Goal: Task Accomplishment & Management: Manage account settings

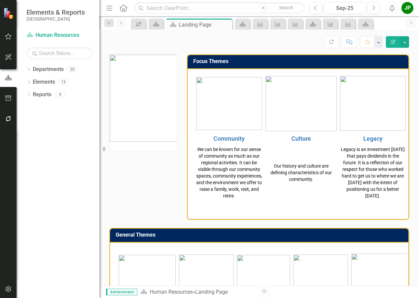
scroll to position [392, 0]
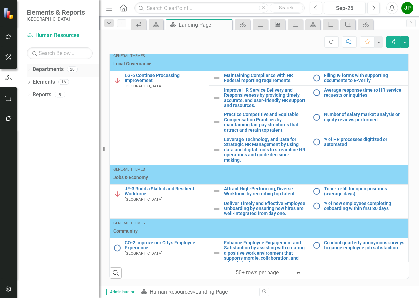
click at [56, 71] on link "Departments" at bounding box center [48, 70] width 31 height 8
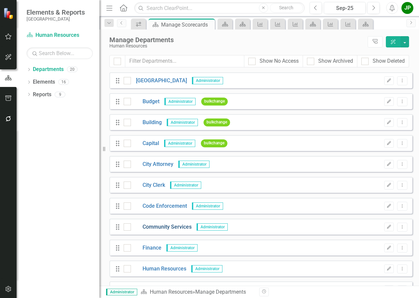
click at [155, 229] on link "Community Services" at bounding box center [161, 227] width 61 height 8
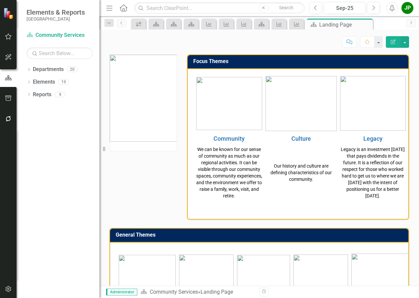
click at [121, 9] on icon "Home" at bounding box center [123, 7] width 9 height 7
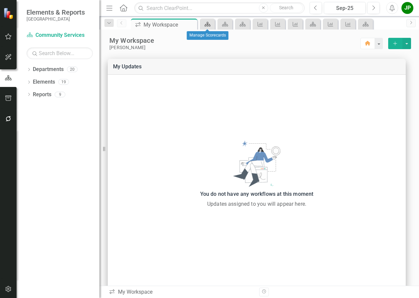
click at [205, 24] on icon "Department" at bounding box center [207, 24] width 7 height 5
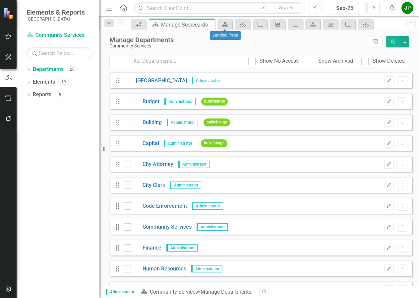
click at [226, 27] on div "Department" at bounding box center [223, 24] width 9 height 8
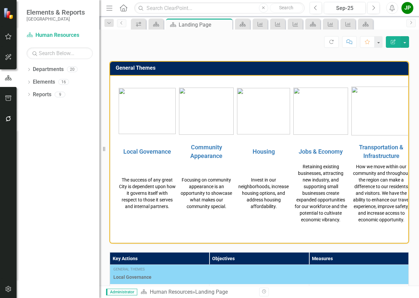
scroll to position [60, 0]
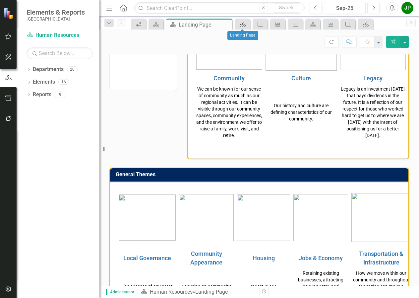
click at [244, 27] on div "Department" at bounding box center [241, 24] width 9 height 8
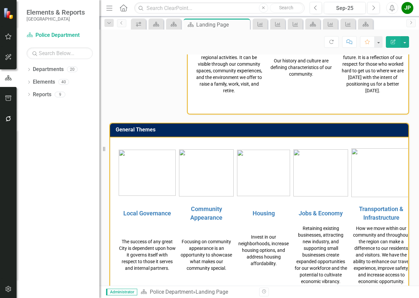
scroll to position [99, 0]
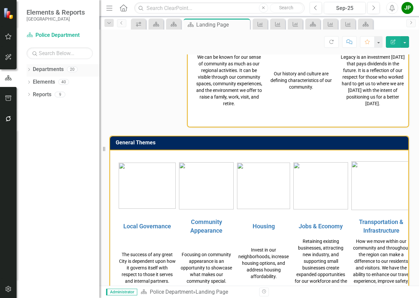
click at [40, 69] on link "Departments" at bounding box center [48, 70] width 31 height 8
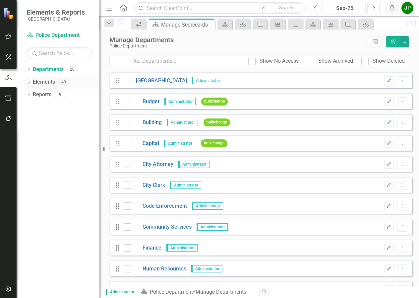
click at [47, 81] on link "Elements" at bounding box center [44, 82] width 22 height 8
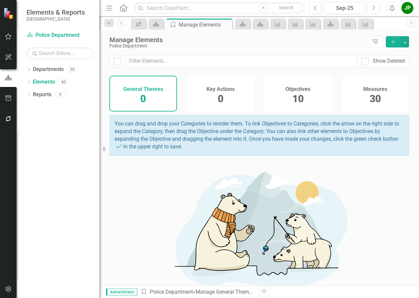
click at [302, 95] on div "Objectives 10" at bounding box center [298, 94] width 68 height 36
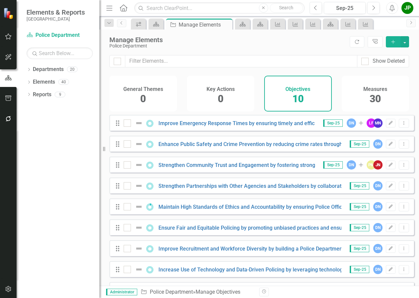
click at [373, 98] on span "30" at bounding box center [375, 99] width 11 height 12
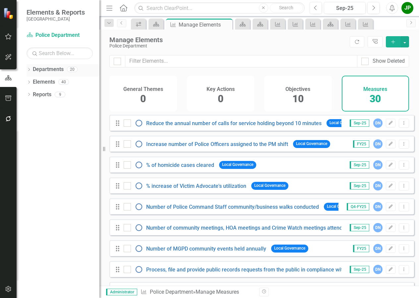
click at [45, 72] on link "Departments" at bounding box center [48, 70] width 31 height 8
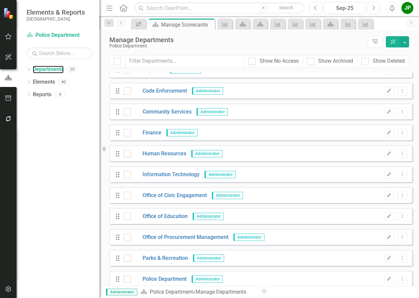
scroll to position [105, 0]
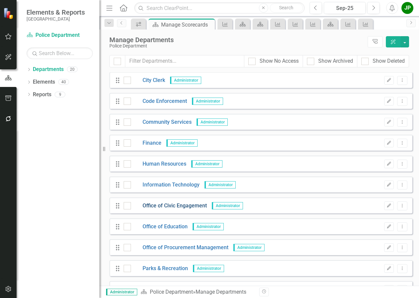
click at [166, 208] on link "Office of Civic Engagement" at bounding box center [169, 206] width 76 height 8
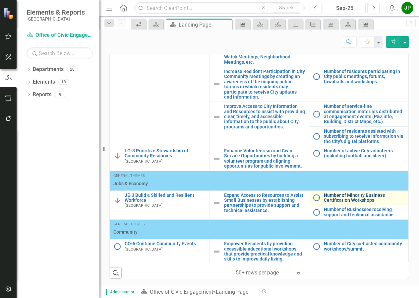
scroll to position [409, 0]
click at [337, 198] on link "Number of Minority Business Certification Workshops" at bounding box center [364, 198] width 81 height 10
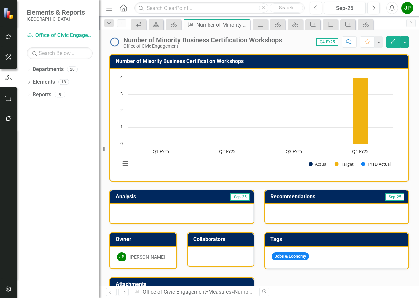
scroll to position [136, 0]
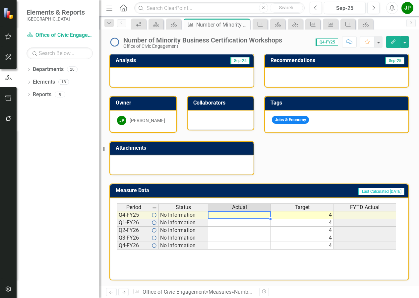
click at [244, 215] on td at bounding box center [239, 215] width 63 height 8
click at [213, 104] on h3 "Collaborators" at bounding box center [221, 103] width 57 height 6
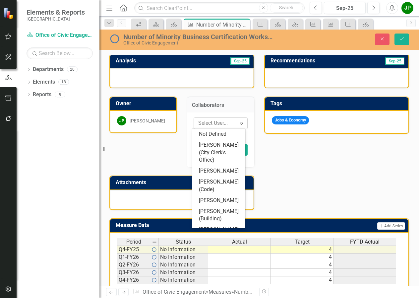
click at [239, 121] on icon "Expand" at bounding box center [241, 123] width 7 height 5
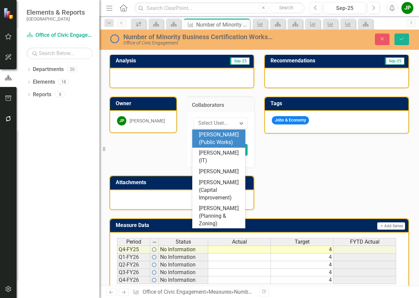
scroll to position [133, 0]
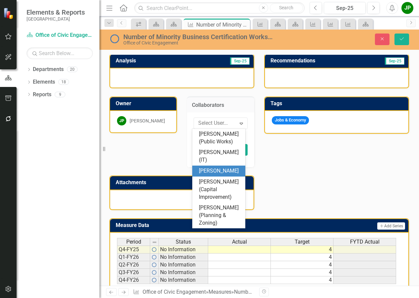
click at [221, 175] on div "[PERSON_NAME]" at bounding box center [220, 171] width 42 height 8
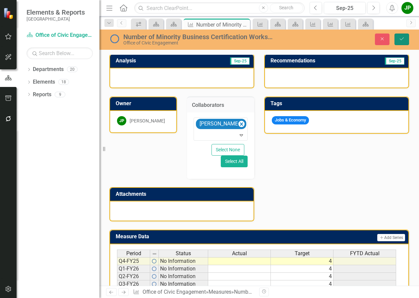
click at [405, 41] on button "Save" at bounding box center [402, 39] width 15 height 12
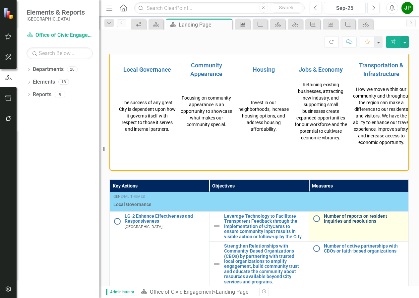
click at [356, 224] on link "Number of reports on resident inquiries and resolutions" at bounding box center [364, 219] width 81 height 10
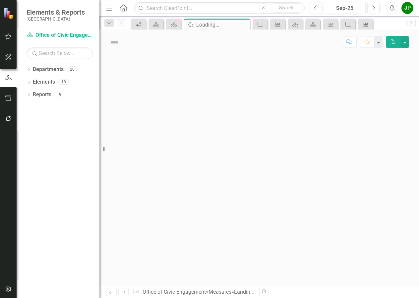
click at [356, 226] on div at bounding box center [259, 169] width 320 height 231
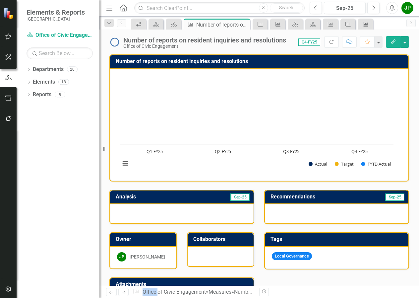
click at [222, 240] on h3 "Collaborators" at bounding box center [221, 239] width 57 height 6
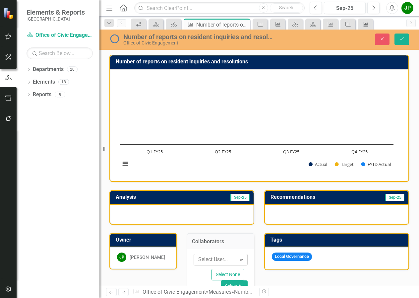
drag, startPoint x: 222, startPoint y: 240, endPoint x: 239, endPoint y: 260, distance: 26.1
click at [239, 260] on icon "Expand" at bounding box center [241, 259] width 7 height 5
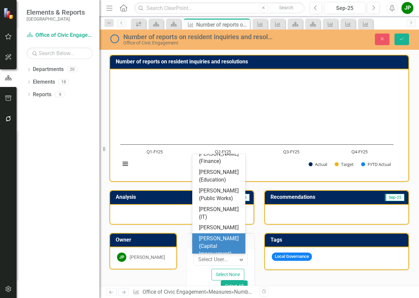
scroll to position [109, 0]
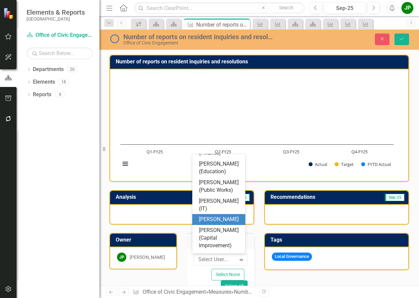
click at [228, 223] on div "[PERSON_NAME]" at bounding box center [220, 220] width 42 height 8
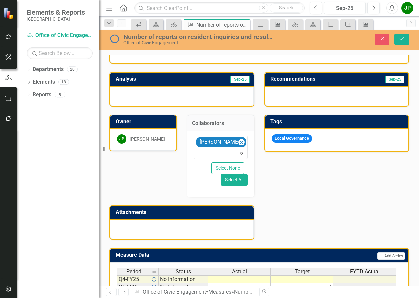
scroll to position [133, 0]
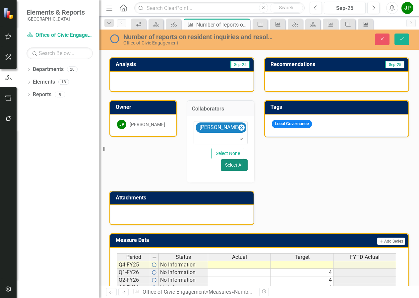
click at [233, 164] on button "Select All" at bounding box center [234, 165] width 27 height 12
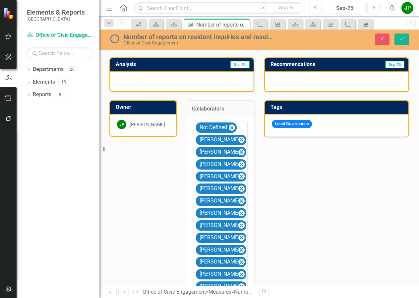
click at [231, 112] on td "Collaborators" at bounding box center [221, 109] width 58 height 9
click at [383, 40] on icon "Close" at bounding box center [382, 38] width 6 height 5
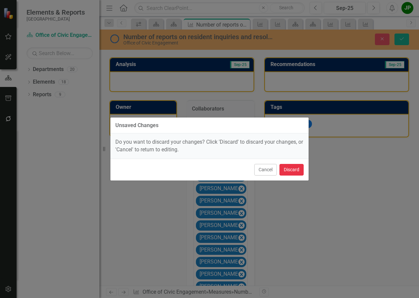
click at [288, 170] on button "Discard" at bounding box center [292, 170] width 24 height 12
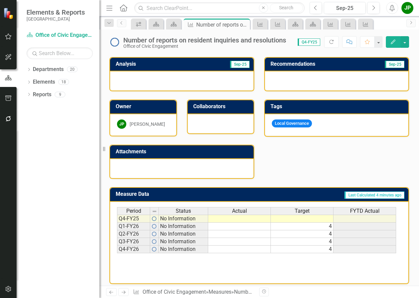
click at [229, 120] on div at bounding box center [221, 123] width 66 height 19
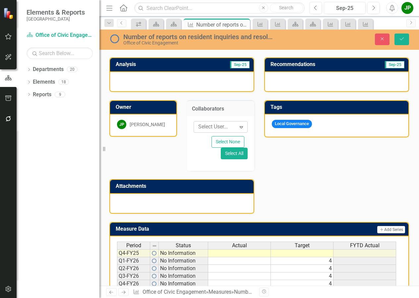
click at [240, 129] on div "Expand" at bounding box center [241, 127] width 12 height 11
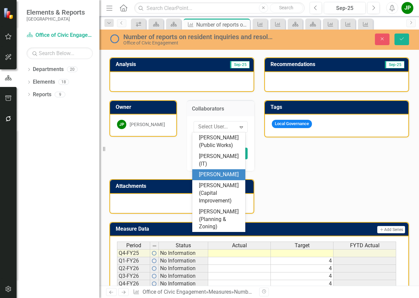
click at [224, 178] on div "[PERSON_NAME]" at bounding box center [220, 175] width 42 height 8
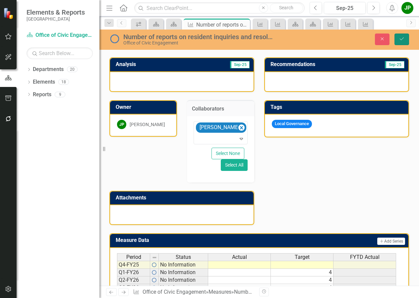
click at [403, 40] on icon "Save" at bounding box center [402, 38] width 6 height 5
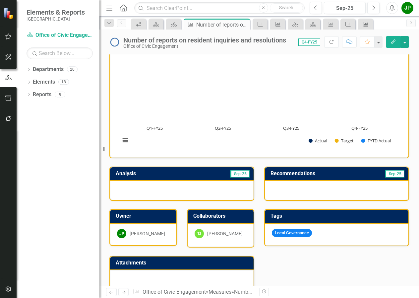
scroll to position [5, 0]
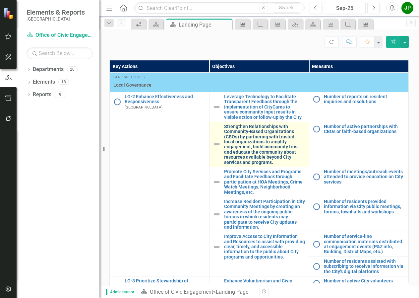
scroll to position [398, 0]
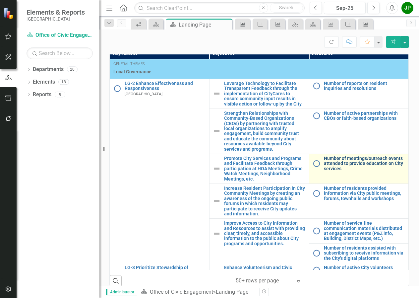
click at [338, 164] on link "Number of meetings/outreach events attended to provide education on City servic…" at bounding box center [364, 163] width 81 height 15
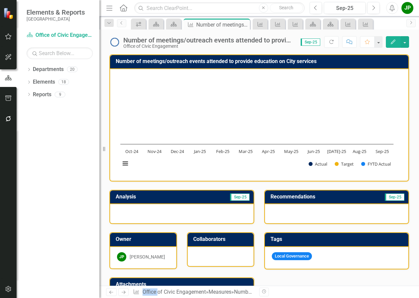
click at [227, 242] on td "Collaborators" at bounding box center [221, 239] width 57 height 11
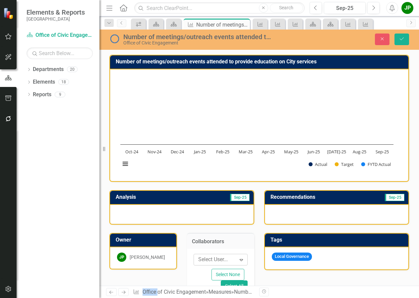
drag, startPoint x: 227, startPoint y: 242, endPoint x: 244, endPoint y: 260, distance: 25.1
click at [244, 260] on div "Expand" at bounding box center [241, 259] width 12 height 11
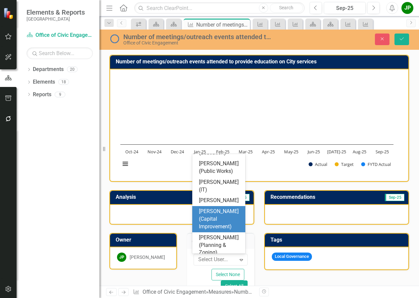
scroll to position [143, 0]
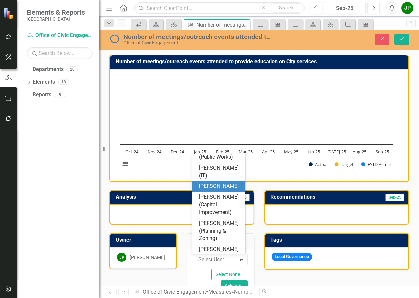
click at [227, 190] on div "[PERSON_NAME]" at bounding box center [220, 186] width 42 height 8
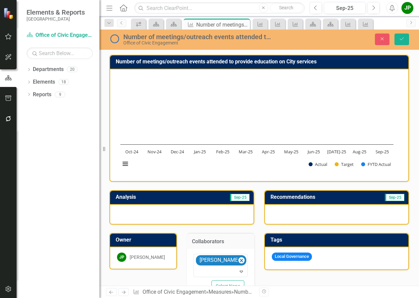
scroll to position [66, 0]
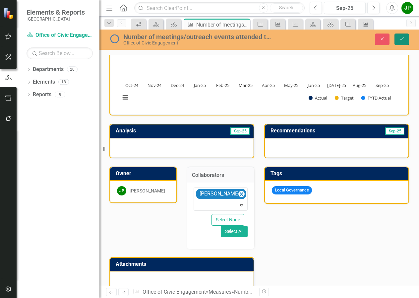
click at [402, 40] on icon "Save" at bounding box center [402, 38] width 6 height 5
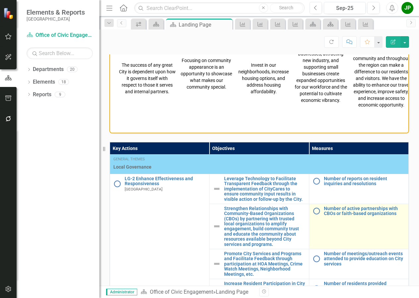
scroll to position [365, 0]
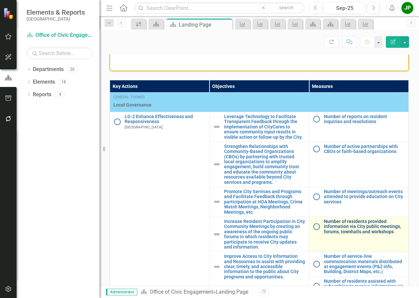
click at [335, 229] on link "Number of residents provided information via City public meetings, forums, town…" at bounding box center [364, 226] width 81 height 15
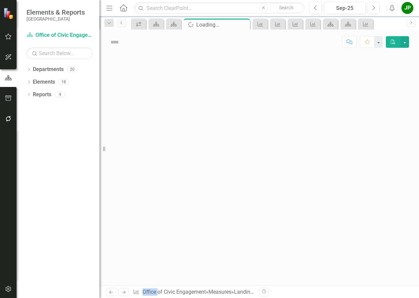
click at [335, 229] on div at bounding box center [259, 169] width 320 height 231
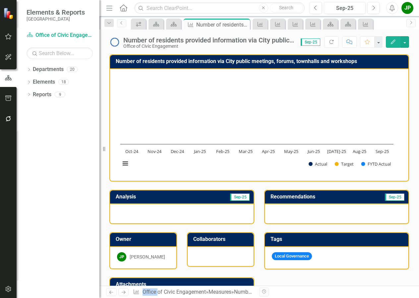
scroll to position [33, 0]
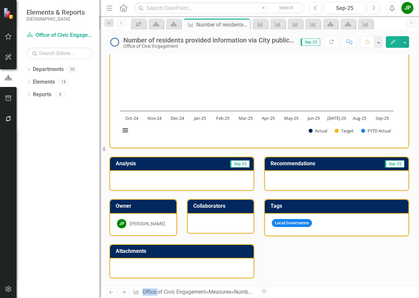
click at [215, 211] on td "Collaborators" at bounding box center [221, 206] width 57 height 11
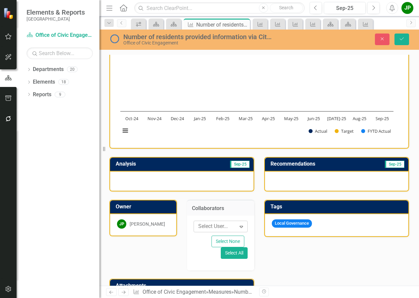
drag, startPoint x: 215, startPoint y: 211, endPoint x: 239, endPoint y: 226, distance: 28.5
click at [239, 226] on icon "Expand" at bounding box center [241, 226] width 7 height 5
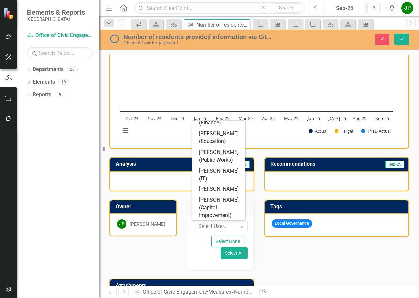
scroll to position [109, 0]
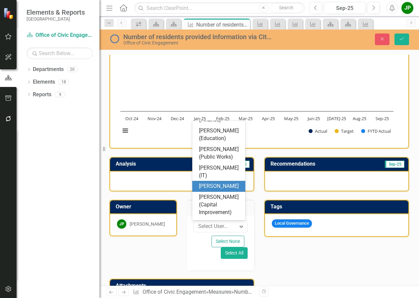
click at [231, 190] on div "[PERSON_NAME]" at bounding box center [220, 186] width 42 height 8
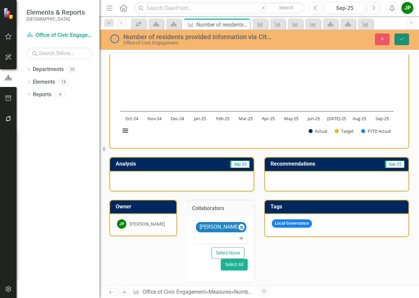
click at [403, 41] on button "Save" at bounding box center [402, 39] width 15 height 12
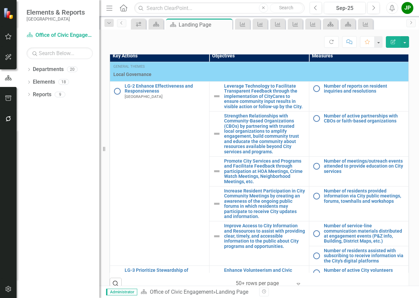
scroll to position [398, 0]
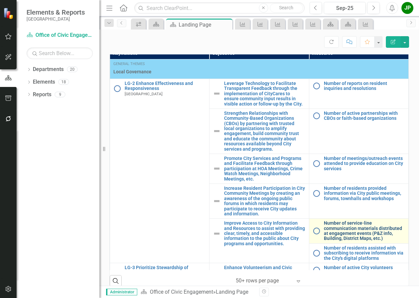
click at [356, 229] on link "Number of service-line communication materials distributed at engagement events…" at bounding box center [364, 231] width 81 height 21
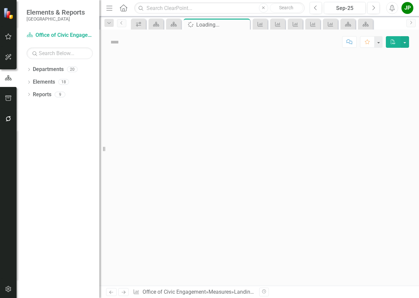
click at [356, 229] on div at bounding box center [259, 169] width 320 height 231
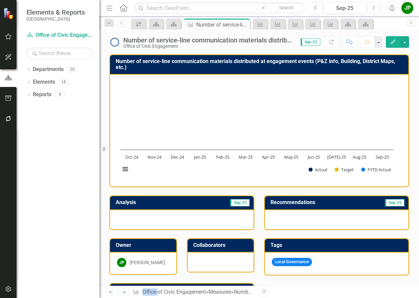
click at [240, 246] on h3 "Collaborators" at bounding box center [221, 245] width 57 height 6
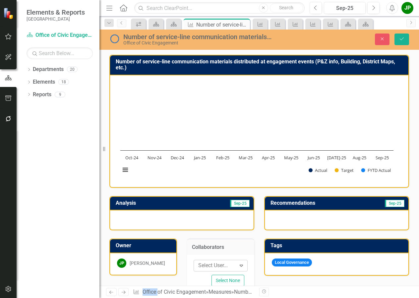
drag, startPoint x: 240, startPoint y: 246, endPoint x: 237, endPoint y: 265, distance: 19.1
click at [238, 265] on icon "Expand" at bounding box center [241, 265] width 7 height 5
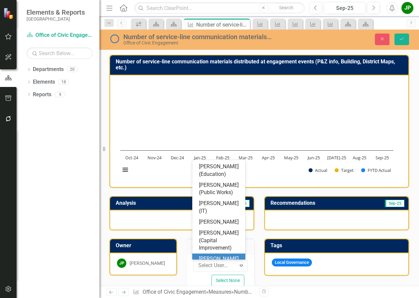
scroll to position [99, 0]
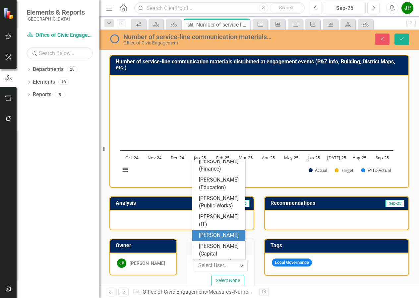
click at [222, 239] on div "[PERSON_NAME]" at bounding box center [220, 235] width 42 height 8
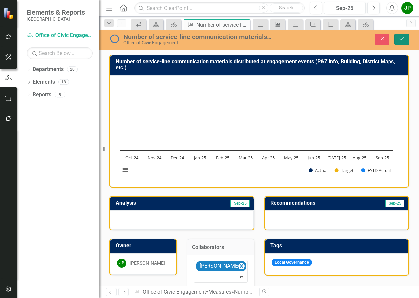
click at [406, 39] on button "Save" at bounding box center [402, 39] width 15 height 12
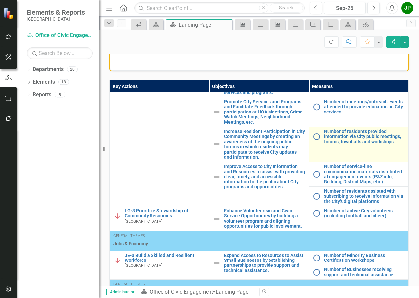
scroll to position [99, 0]
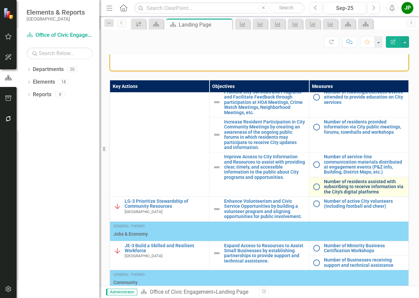
click at [350, 190] on link "Number of residents assisted with subscribing to receive information via the Ci…" at bounding box center [364, 186] width 81 height 15
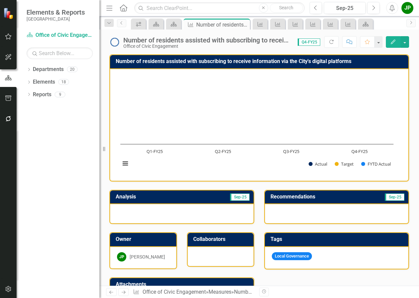
click at [212, 240] on h3 "Collaborators" at bounding box center [221, 239] width 57 height 6
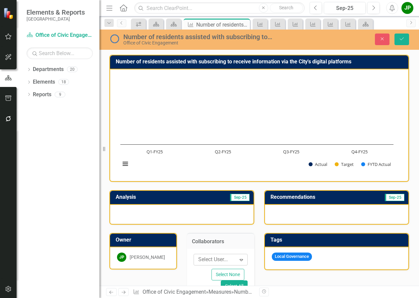
click at [239, 261] on icon "Expand" at bounding box center [241, 259] width 7 height 5
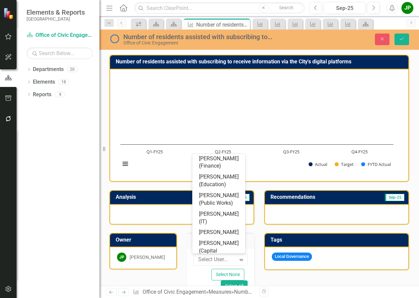
scroll to position [109, 0]
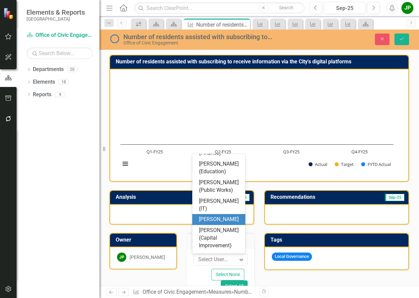
click at [233, 223] on div "[PERSON_NAME]" at bounding box center [220, 220] width 42 height 8
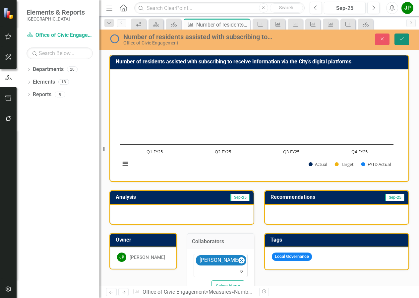
click at [406, 42] on button "Save" at bounding box center [402, 39] width 15 height 12
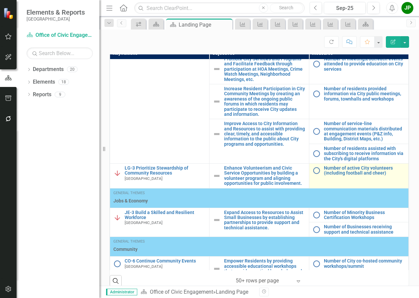
scroll to position [109, 0]
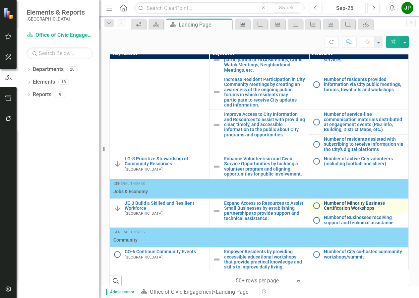
click at [345, 205] on link "Number of Minority Business Certification Workshops" at bounding box center [364, 206] width 81 height 10
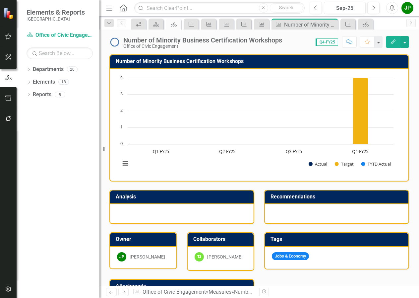
click at [345, 205] on div at bounding box center [337, 213] width 144 height 19
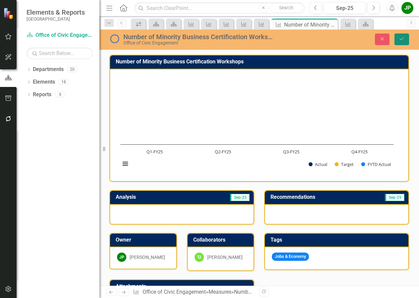
click at [401, 39] on icon "Save" at bounding box center [402, 38] width 6 height 5
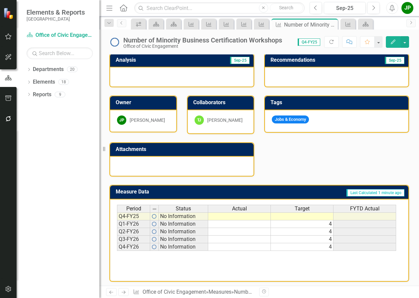
scroll to position [138, 0]
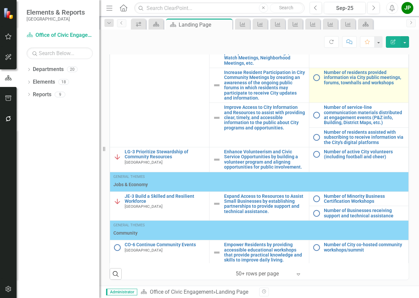
scroll to position [409, 0]
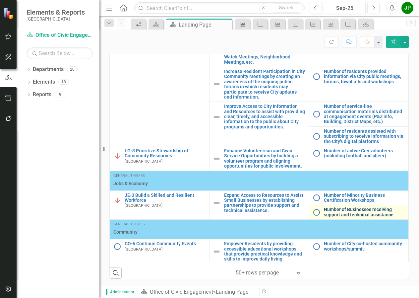
click at [349, 214] on link "Number of Businesses receiving support and technical assistance" at bounding box center [364, 212] width 81 height 10
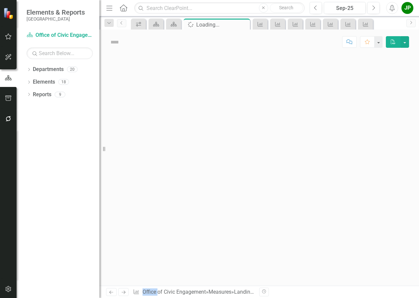
click at [349, 214] on div at bounding box center [259, 169] width 320 height 231
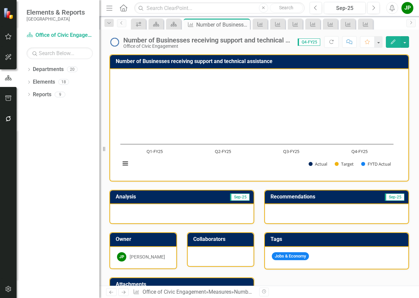
click at [229, 238] on h3 "Collaborators" at bounding box center [221, 239] width 57 height 6
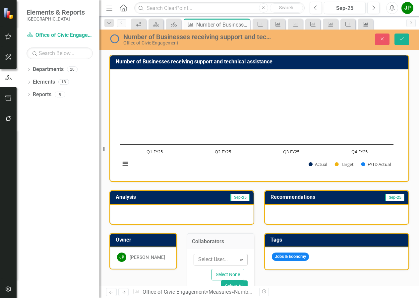
click at [240, 263] on div "Expand" at bounding box center [241, 259] width 12 height 11
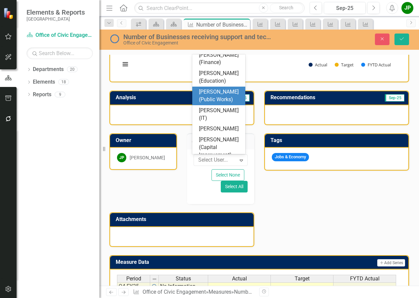
scroll to position [109, 0]
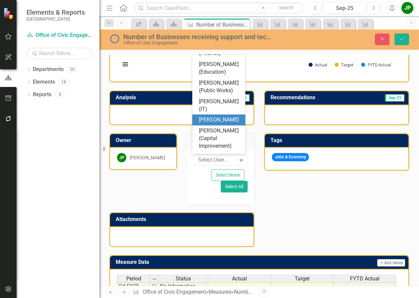
click at [226, 124] on div "[PERSON_NAME]" at bounding box center [220, 120] width 42 height 8
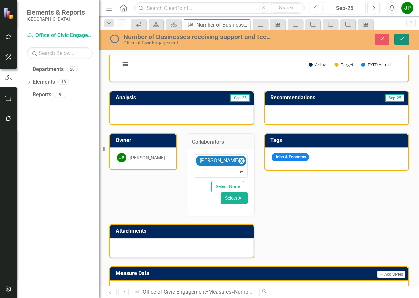
click at [405, 44] on button "Save" at bounding box center [402, 39] width 15 height 12
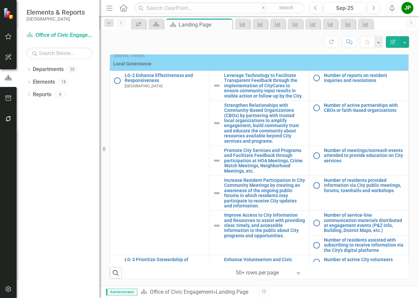
scroll to position [109, 0]
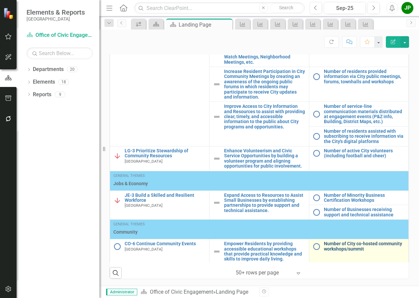
click at [353, 248] on link "Number of City co-hosted community workshops/summit" at bounding box center [364, 246] width 81 height 10
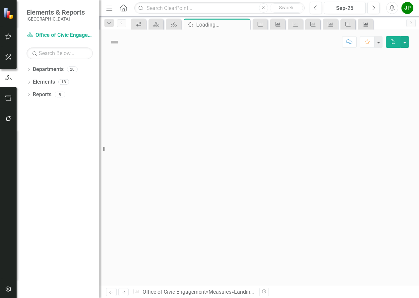
click at [353, 248] on div at bounding box center [259, 169] width 320 height 231
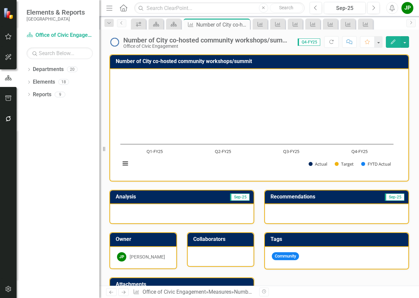
click at [232, 242] on td "Collaborators" at bounding box center [221, 239] width 57 height 11
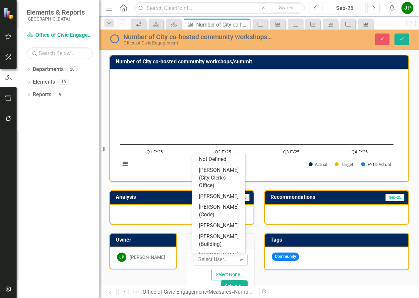
click at [241, 260] on icon "Expand" at bounding box center [241, 259] width 7 height 5
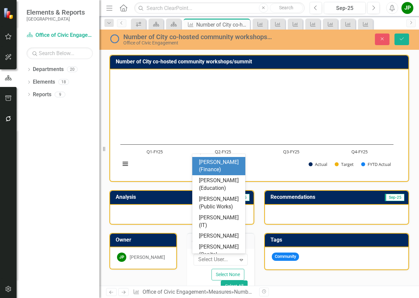
scroll to position [109, 0]
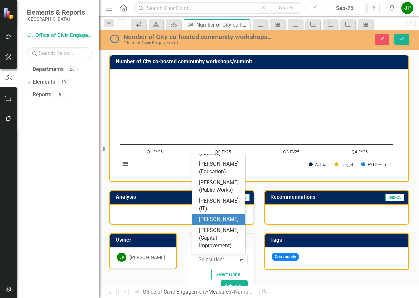
click at [226, 223] on div "[PERSON_NAME]" at bounding box center [220, 220] width 42 height 8
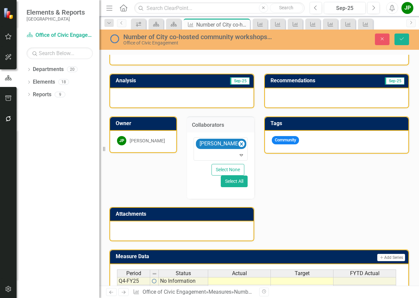
scroll to position [166, 0]
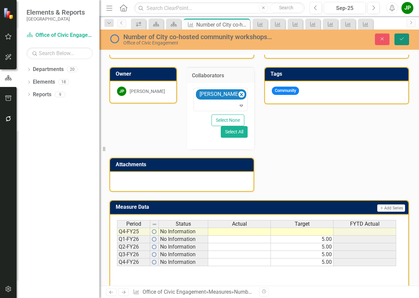
click at [403, 42] on button "Save" at bounding box center [402, 39] width 15 height 12
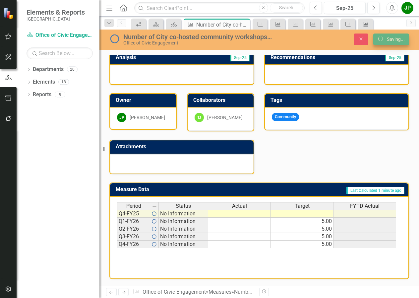
scroll to position [139, 0]
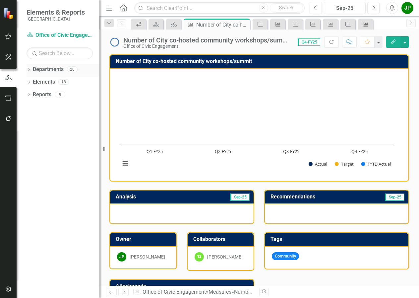
click at [39, 71] on link "Departments" at bounding box center [48, 70] width 31 height 8
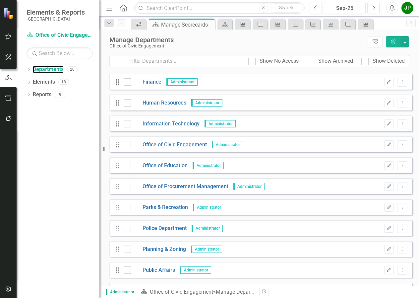
scroll to position [204, 0]
